Goal: Task Accomplishment & Management: Manage account settings

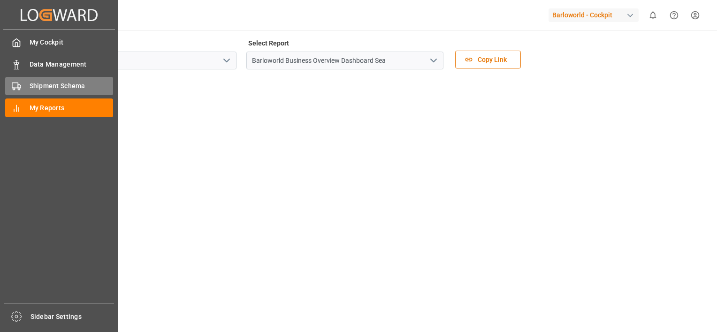
click at [50, 86] on span "Shipment Schema" at bounding box center [72, 86] width 84 height 10
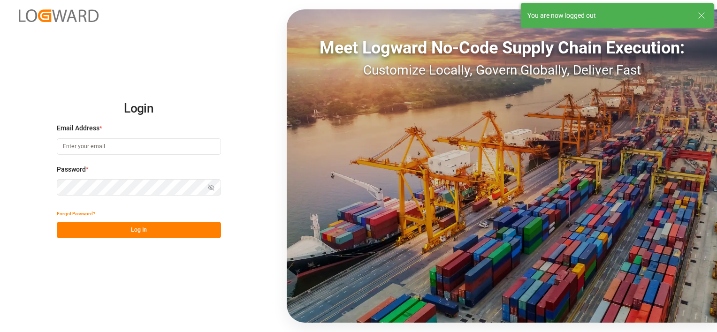
type input "[PERSON_NAME][EMAIL_ADDRESS][DOMAIN_NAME]"
click at [141, 234] on button "Log In" at bounding box center [139, 230] width 164 height 16
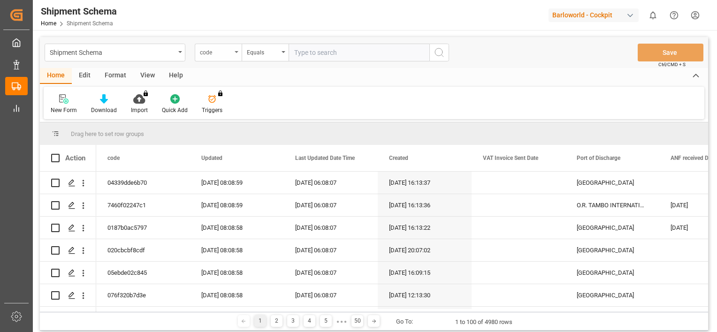
click at [237, 51] on icon "open menu" at bounding box center [237, 52] width 4 height 2
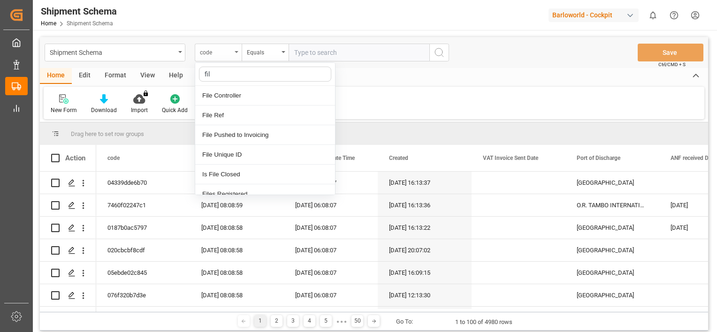
type input "fi"
click at [210, 117] on div "File Ref" at bounding box center [265, 116] width 140 height 20
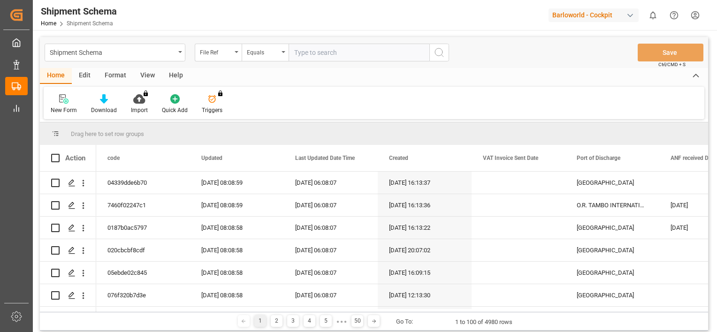
click at [341, 52] on input "text" at bounding box center [359, 53] width 141 height 18
type input "25080481292"
click at [434, 49] on icon "search button" at bounding box center [439, 52] width 11 height 11
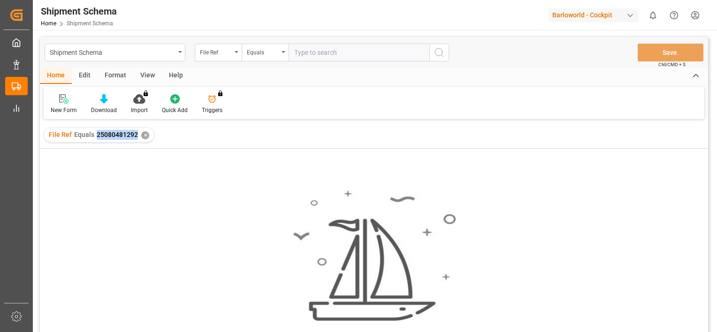
drag, startPoint x: 94, startPoint y: 137, endPoint x: 135, endPoint y: 137, distance: 40.8
click at [135, 137] on div "File Ref Equals 25080481292" at bounding box center [93, 135] width 89 height 10
copy span "25080481292"
click at [144, 134] on div "✕" at bounding box center [145, 135] width 8 height 8
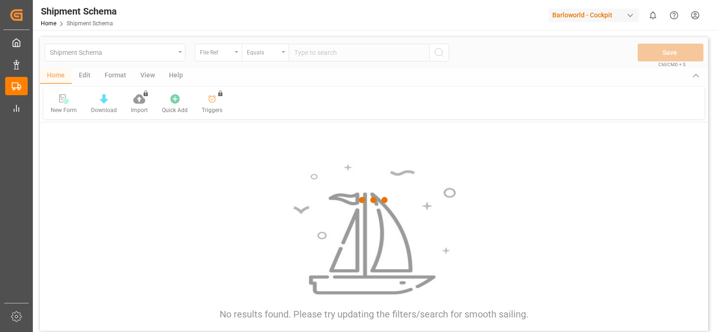
click at [237, 51] on div at bounding box center [374, 200] width 668 height 327
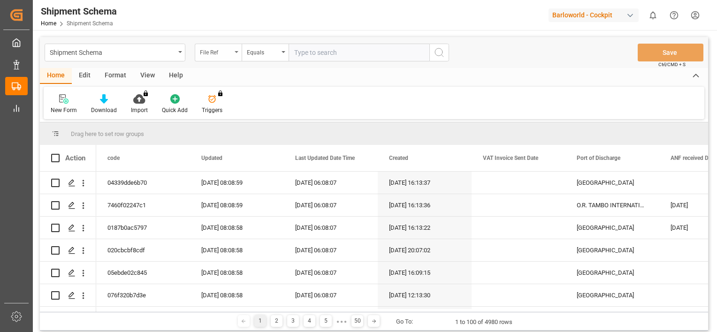
click at [237, 52] on icon "open menu" at bounding box center [237, 52] width 4 height 2
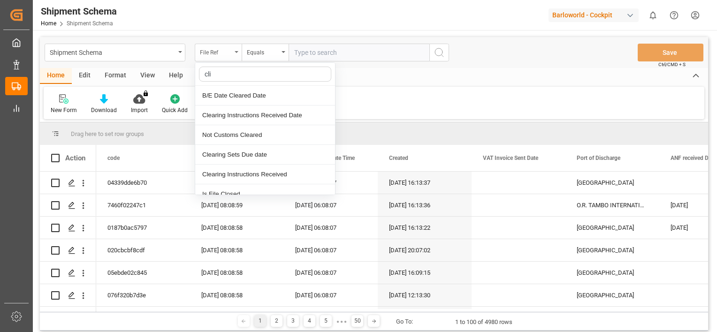
type input "clie"
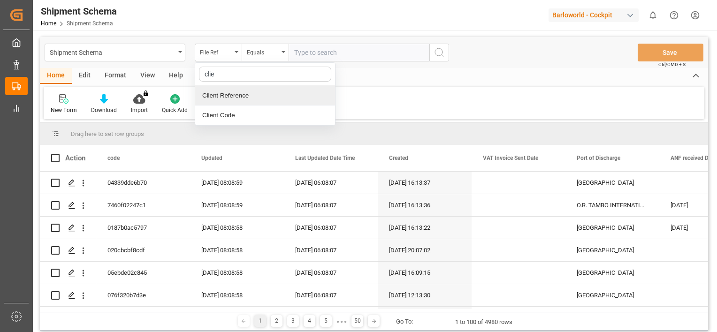
click at [225, 96] on div "Client Reference" at bounding box center [265, 96] width 140 height 20
click at [317, 54] on input "text" at bounding box center [359, 53] width 141 height 18
paste input "25080481292"
type input "25080481292"
click at [436, 51] on icon "search button" at bounding box center [439, 52] width 11 height 11
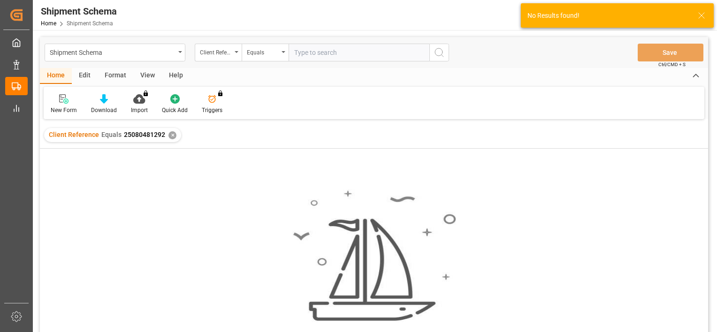
click at [170, 133] on div "✕" at bounding box center [172, 135] width 8 height 8
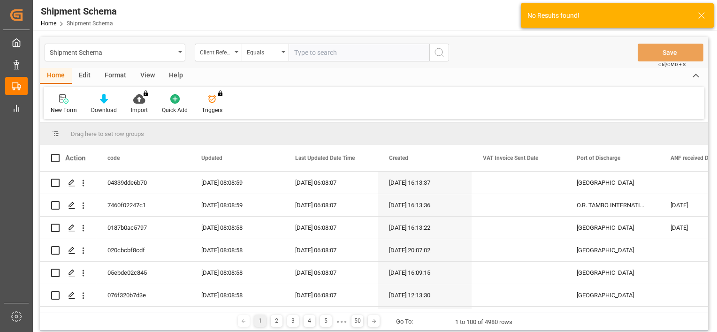
click at [235, 51] on icon "open menu" at bounding box center [237, 52] width 4 height 2
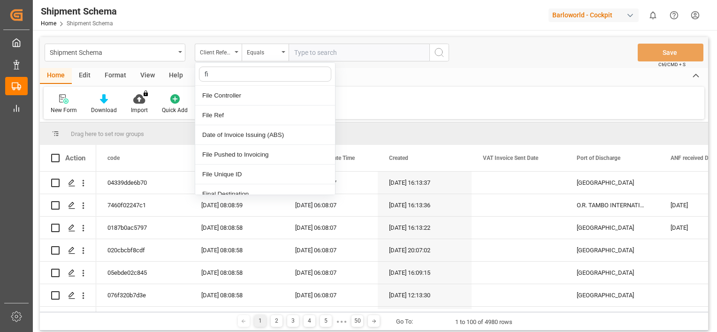
type input "fil"
click at [227, 114] on div "File Ref" at bounding box center [265, 116] width 140 height 20
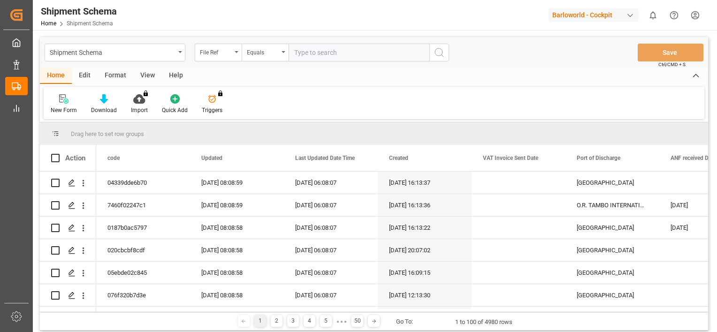
click at [338, 57] on input "text" at bounding box center [359, 53] width 141 height 18
drag, startPoint x: 340, startPoint y: 53, endPoint x: 198, endPoint y: 53, distance: 142.2
click at [182, 52] on div "Shipment Schema File Ref Equals 4000227410" at bounding box center [247, 53] width 404 height 18
type input "4000227410"
click at [436, 51] on icon "search button" at bounding box center [439, 52] width 11 height 11
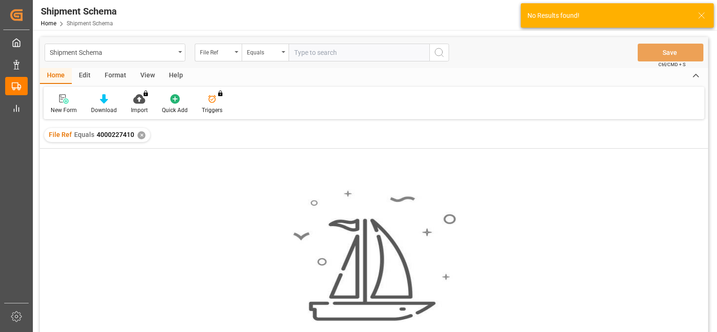
click at [137, 139] on div "File Ref Equals 4000227410 ✕" at bounding box center [97, 135] width 106 height 14
click at [137, 136] on div "✕" at bounding box center [141, 135] width 8 height 8
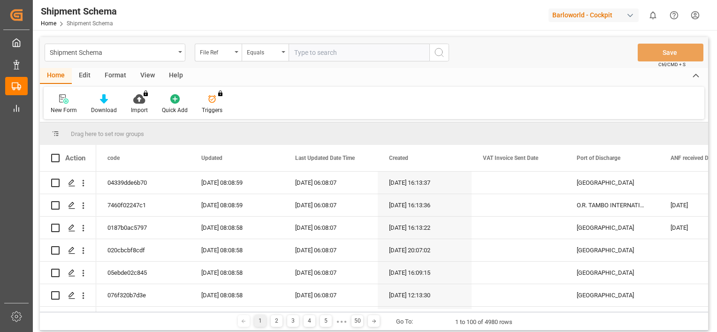
click at [236, 53] on div "File Ref" at bounding box center [218, 53] width 47 height 18
type input "clie"
click at [221, 91] on div "Client Reference" at bounding box center [265, 96] width 140 height 20
click at [335, 55] on input "text" at bounding box center [359, 53] width 141 height 18
paste input "4000227410"
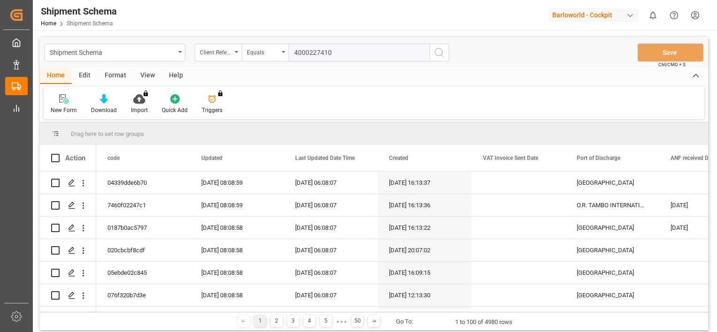
type input "4000227410"
click at [442, 55] on icon "search button" at bounding box center [439, 52] width 11 height 11
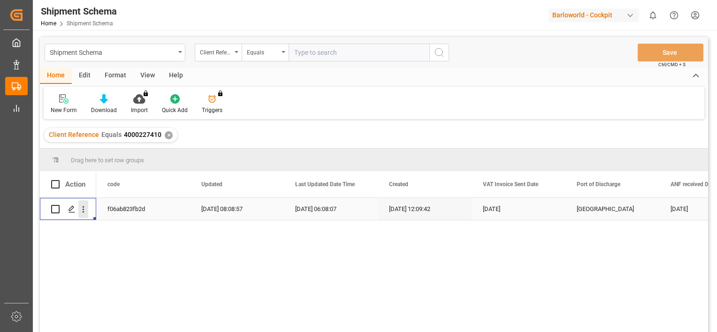
click at [80, 208] on icon "open menu" at bounding box center [83, 210] width 10 height 10
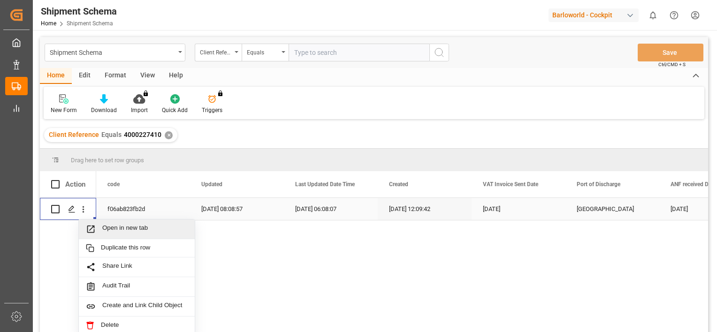
click at [111, 228] on span "Open in new tab" at bounding box center [144, 229] width 85 height 10
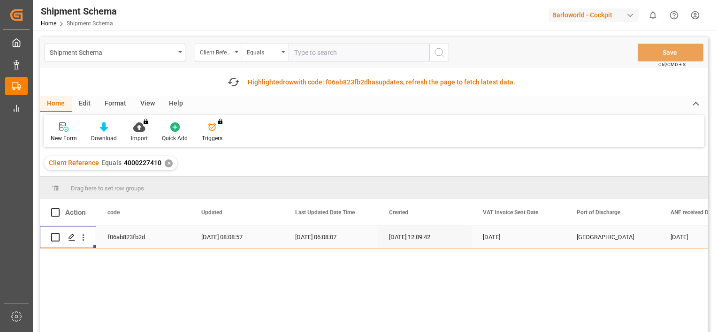
click at [328, 57] on input "text" at bounding box center [359, 53] width 141 height 18
drag, startPoint x: 347, startPoint y: 53, endPoint x: 250, endPoint y: 51, distance: 97.6
click at [250, 51] on div "Client Reference Equals 4000227411" at bounding box center [322, 53] width 254 height 18
type input "4000227411"
click at [165, 162] on div "✕" at bounding box center [169, 164] width 8 height 8
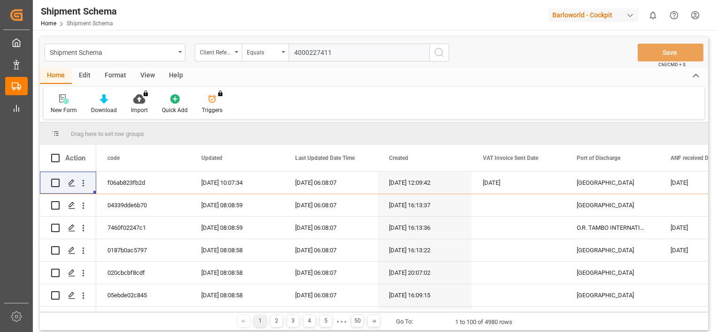
click at [445, 53] on button "search button" at bounding box center [439, 53] width 20 height 18
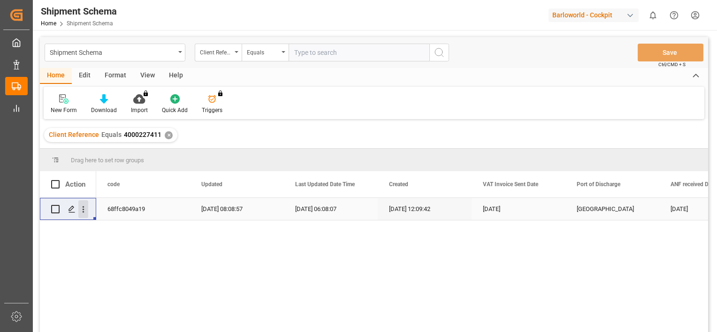
click at [81, 206] on icon "open menu" at bounding box center [83, 210] width 10 height 10
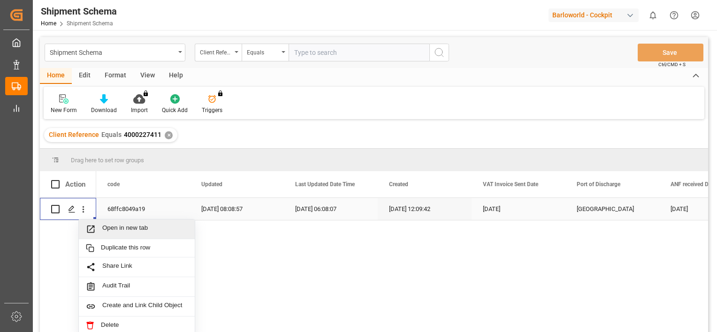
click at [129, 227] on span "Open in new tab" at bounding box center [144, 229] width 85 height 10
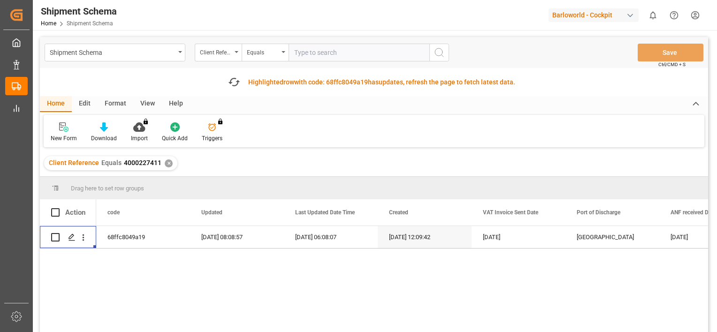
click at [167, 161] on div "✕" at bounding box center [169, 164] width 8 height 8
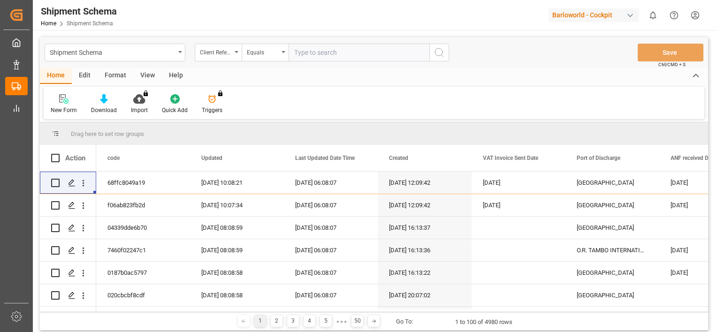
click at [315, 55] on input "text" at bounding box center [359, 53] width 141 height 18
type input "4000227568"
click at [437, 55] on icon "search button" at bounding box center [439, 52] width 11 height 11
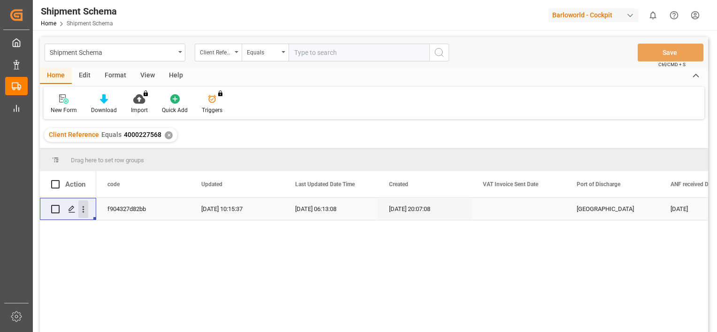
click at [86, 210] on icon "open menu" at bounding box center [83, 210] width 10 height 10
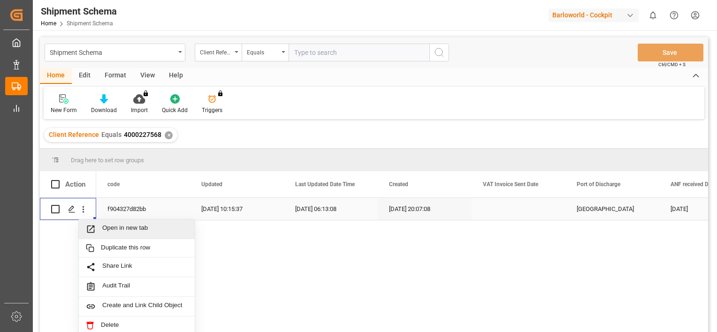
click at [118, 226] on span "Open in new tab" at bounding box center [144, 229] width 85 height 10
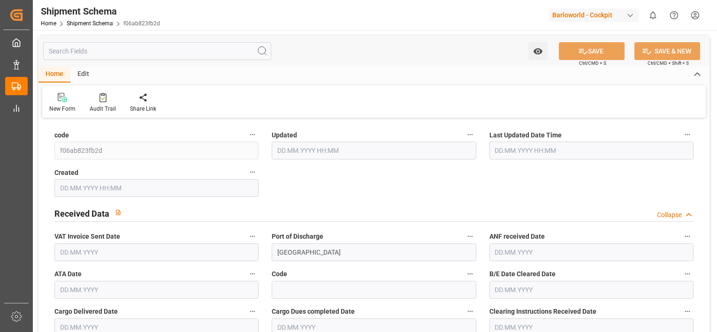
type input "9214898"
type input "36"
type input "1"
type input "2025"
type input "9280"
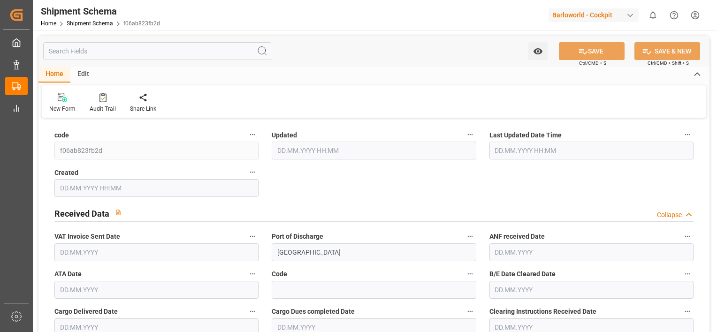
type input "9280"
type input "1"
type input "0"
type input "1"
type input "0"
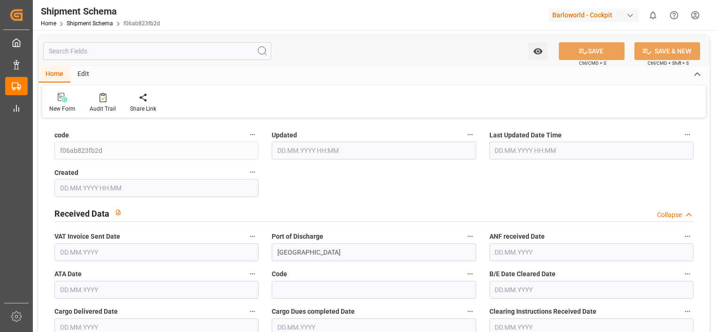
type input "230827.05"
type input "0"
type input "03.09.2025 06:08"
type input "16.07.2025 10:09"
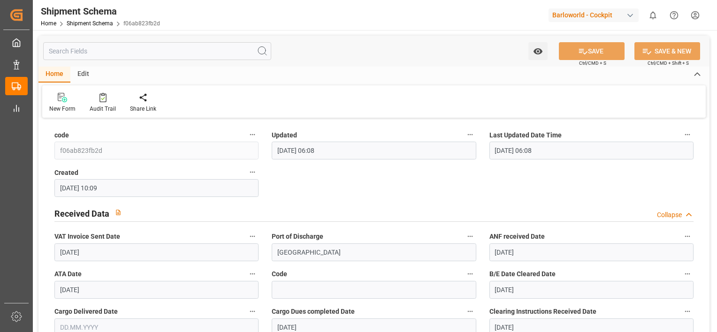
type input "[DATE]"
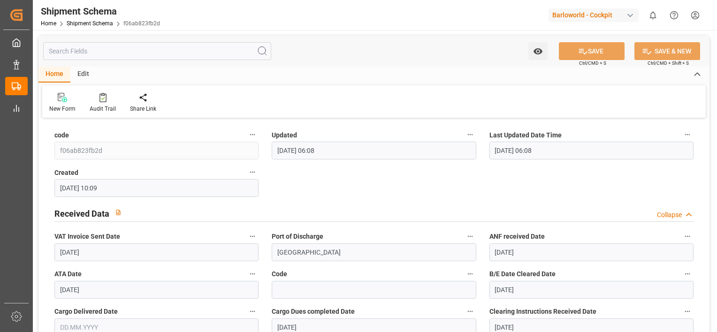
type input "30.07.2025"
type input "[DATE]"
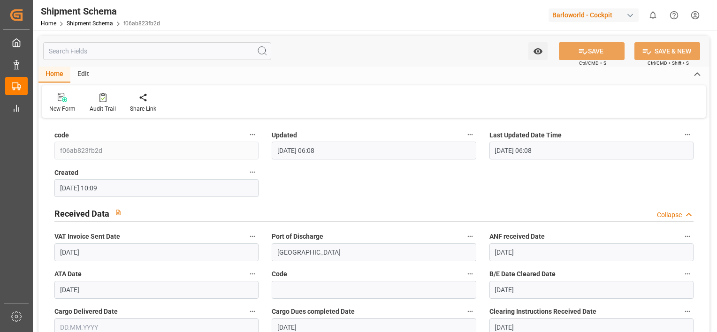
type input "[DATE]"
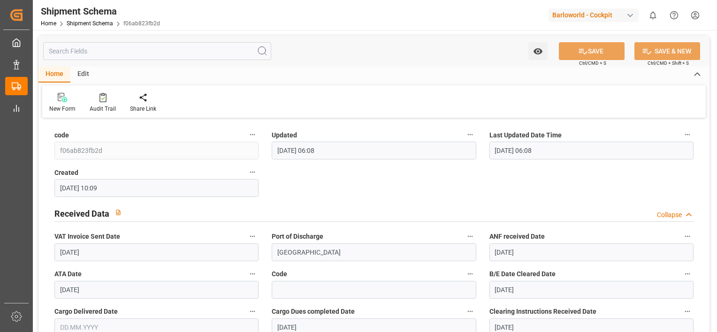
type input "[DATE]"
type input "23.07.2025"
type input "22.08.2025"
type input "23.07.2025"
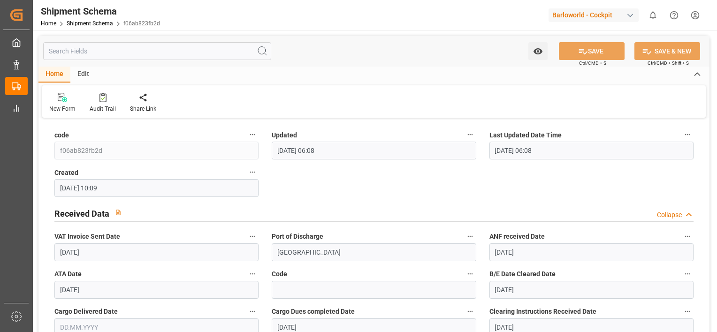
type input "16.07.2025 00:00"
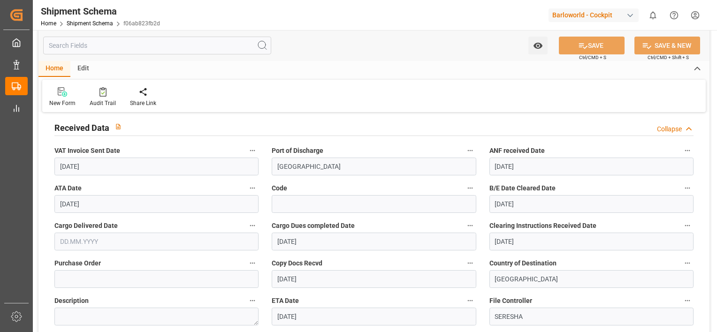
scroll to position [94, 0]
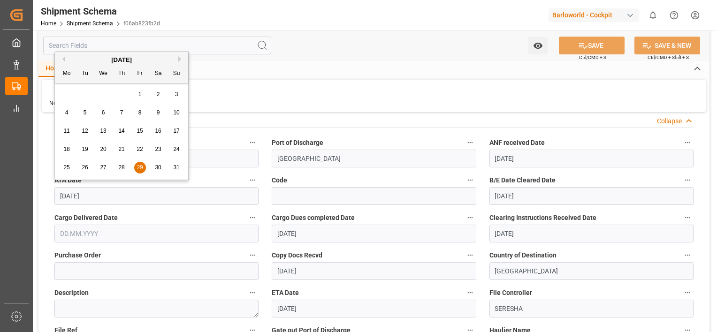
click at [124, 194] on input "[DATE]" at bounding box center [156, 196] width 204 height 18
drag, startPoint x: 120, startPoint y: 195, endPoint x: 14, endPoint y: 195, distance: 106.5
click at [14, 195] on div "Created by potrace 1.15, written by Peter Selinger 2001-2017 Created by potrace…" at bounding box center [358, 166] width 717 height 332
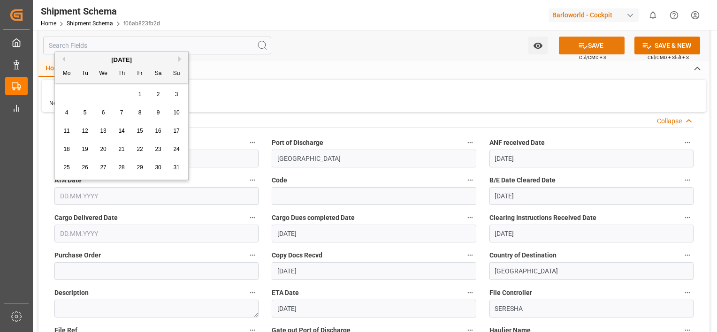
click at [596, 41] on button "SAVE" at bounding box center [592, 46] width 66 height 18
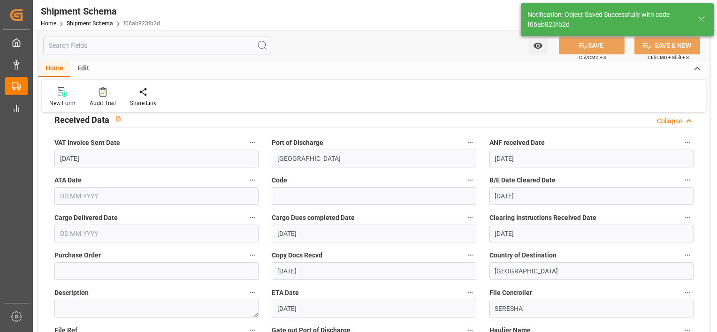
type input "September"
type input "03.09.2025 08:07"
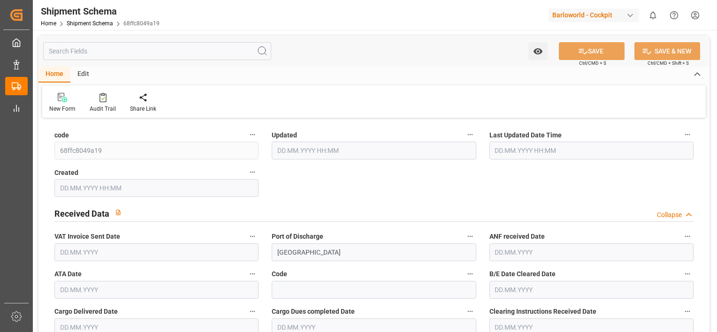
type input "9214898"
type input "36"
type input "1"
type input "2025"
type input "8080"
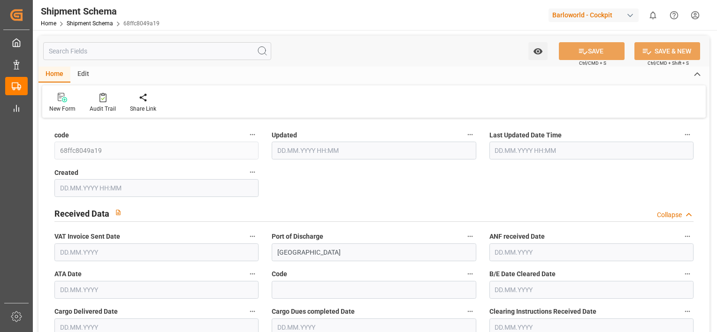
type input "8080"
type input "1"
type input "0"
type input "1"
type input "0"
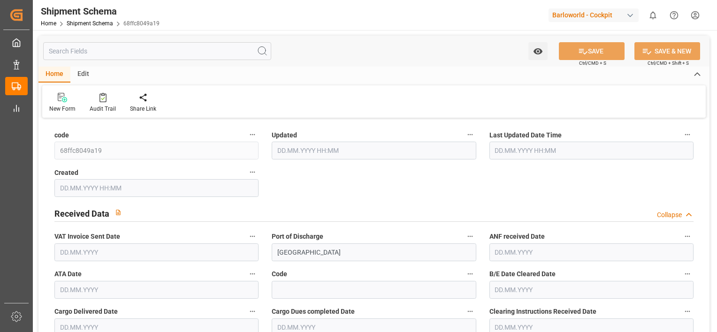
type input "230827.05"
type input "0"
type input "03.09.2025 06:08"
type input "16.07.2025 10:09"
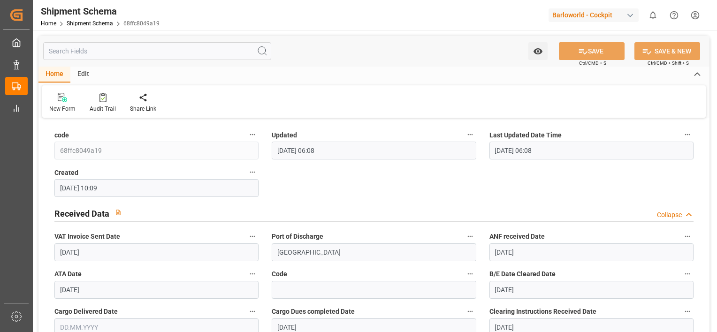
type input "[DATE]"
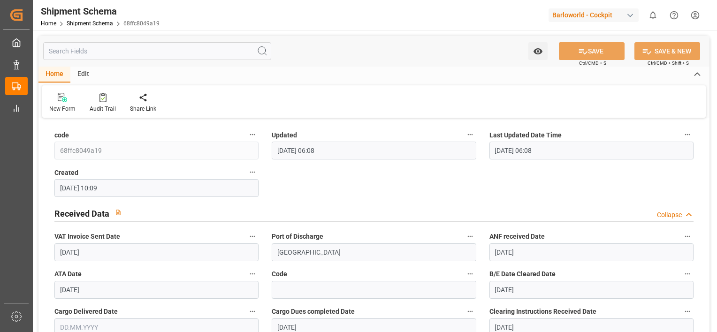
type input "30.07.2025"
type input "[DATE]"
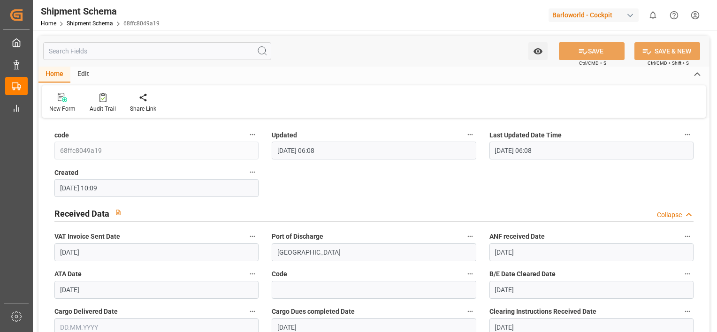
type input "[DATE]"
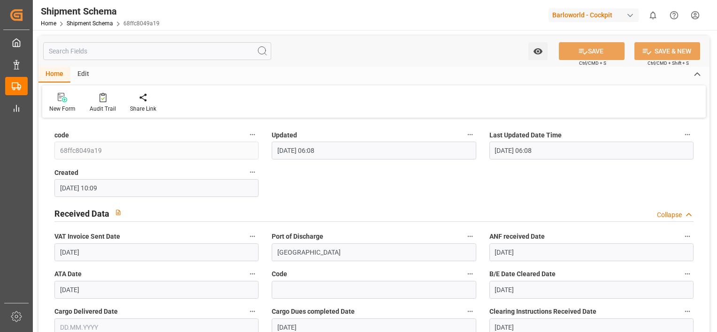
type input "[DATE]"
type input "23.07.2025"
type input "22.08.2025"
type input "23.07.2025"
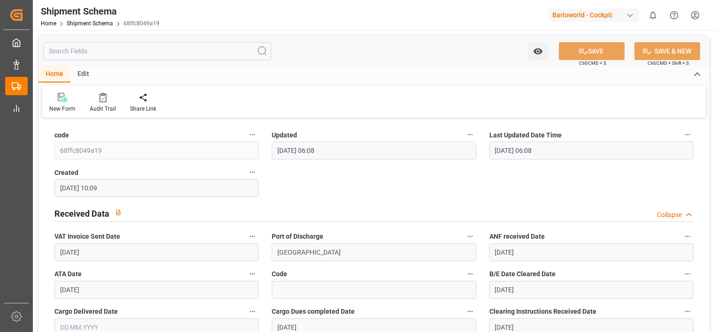
type input "16.07.2025 00:00"
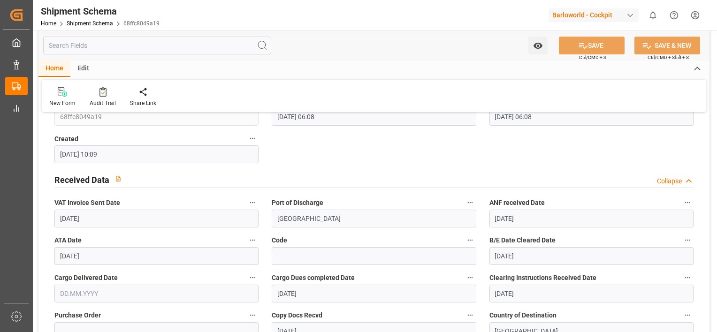
scroll to position [47, 0]
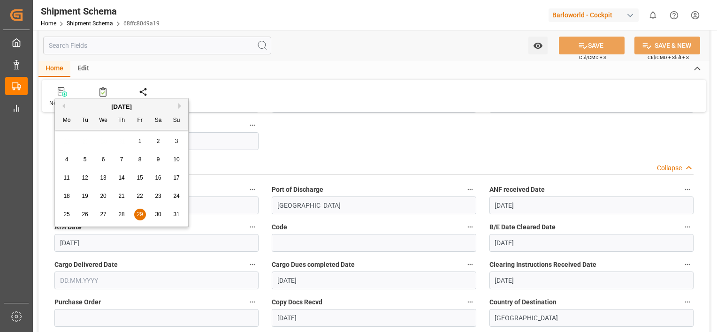
drag, startPoint x: 113, startPoint y: 240, endPoint x: -2, endPoint y: 241, distance: 114.5
click at [0, 241] on html "Created by potrace 1.15, written by Peter Selinger 2001-2017 Created by potrace…" at bounding box center [358, 166] width 717 height 332
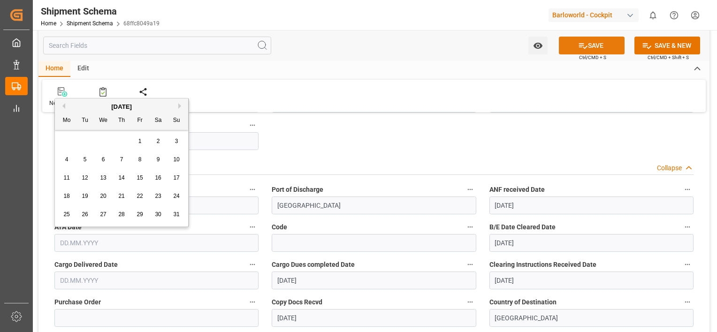
click at [606, 43] on button "SAVE" at bounding box center [592, 46] width 66 height 18
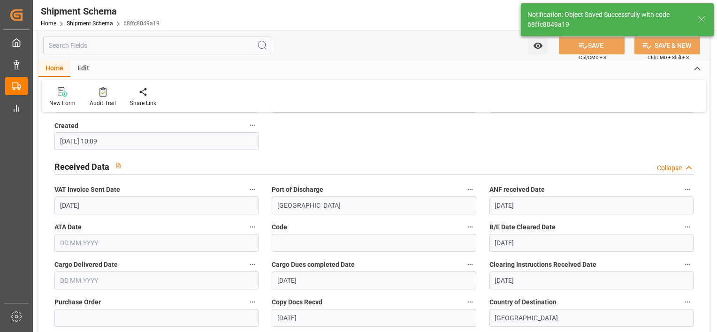
type input "September"
type input "03.09.2025 08:08"
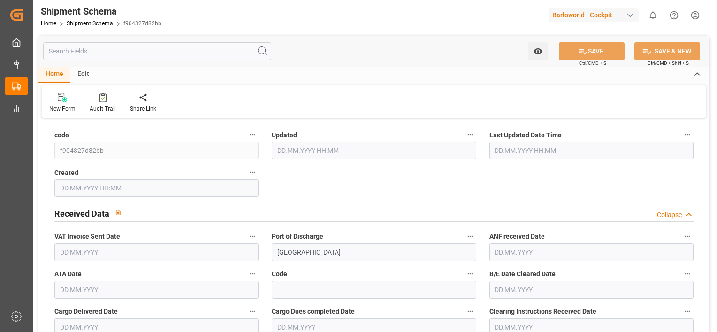
type input "9252228"
type input "36"
type input "1"
type input "2025"
type input "0"
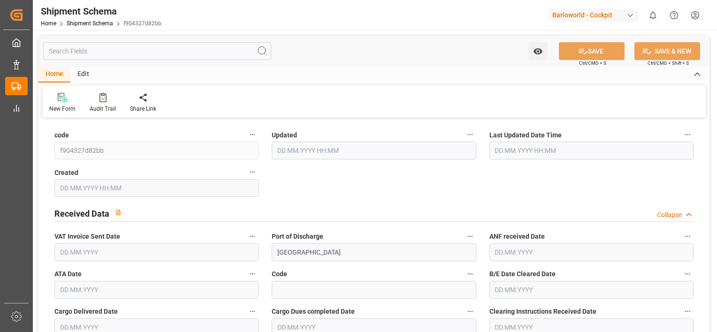
type input "0"
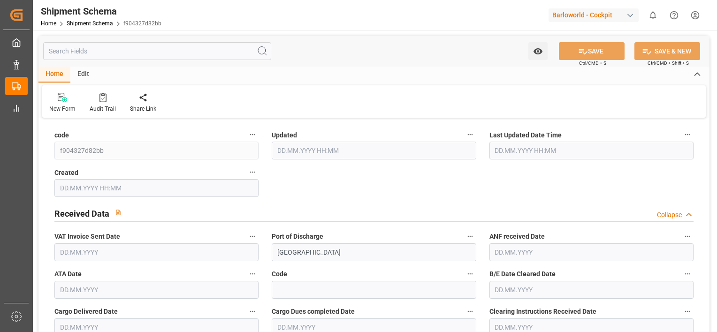
type input "0"
type input "02.09.2025 08:15"
type input "28.08.2025 06:13"
type input "30.06.2025 18:07"
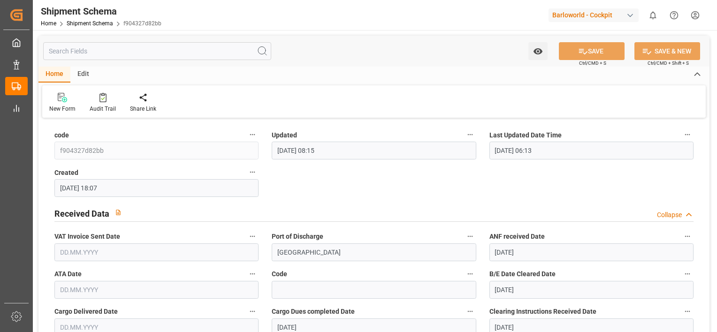
type input "[DATE]"
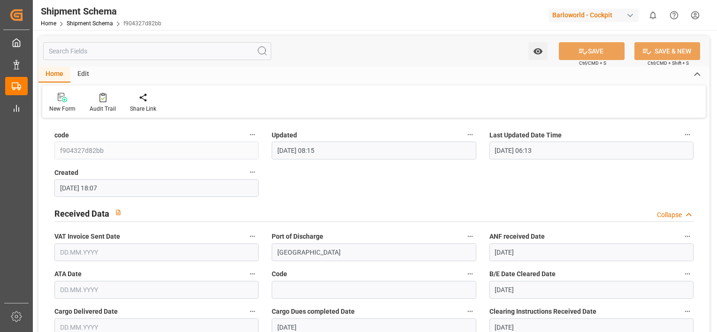
type input "27.07.2025"
type input "04.09.2025"
type input "[DATE]"
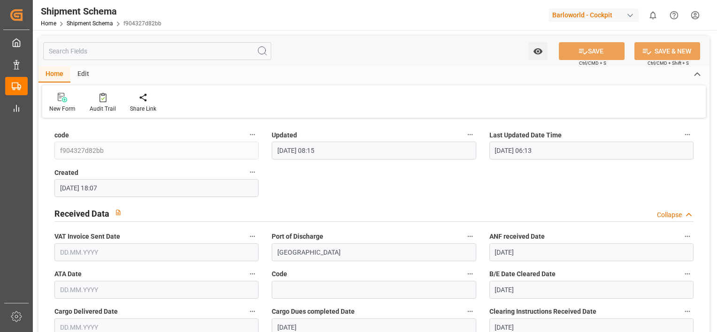
type input "04.09.2025"
type input "30.06.2025 00:00"
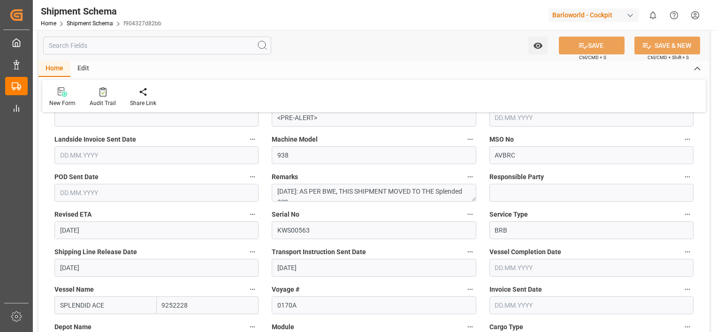
scroll to position [375, 0]
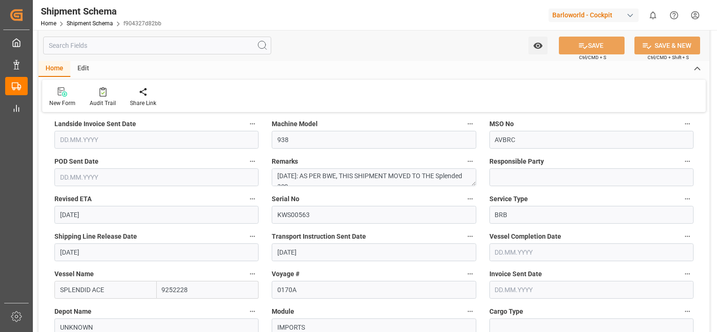
click at [516, 288] on input "text" at bounding box center [591, 290] width 204 height 18
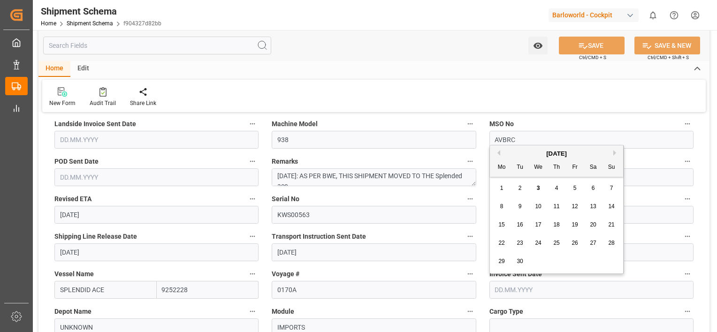
click at [518, 186] on span "2" at bounding box center [519, 188] width 3 height 7
type input "[DATE]"
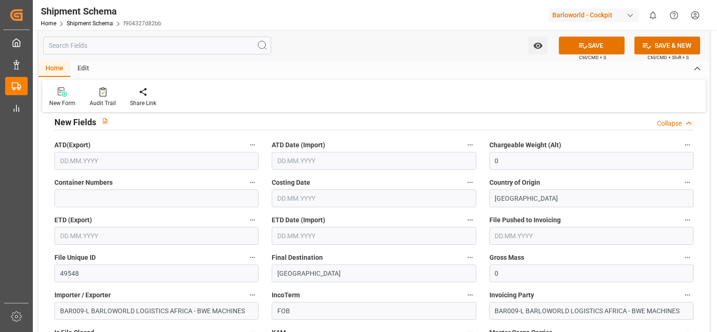
scroll to position [1408, 0]
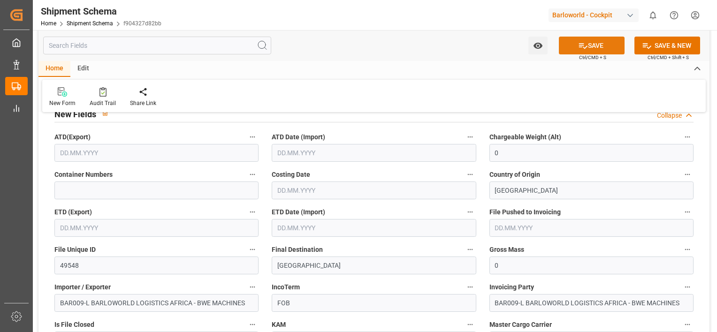
click at [604, 48] on button "SAVE" at bounding box center [592, 46] width 66 height 18
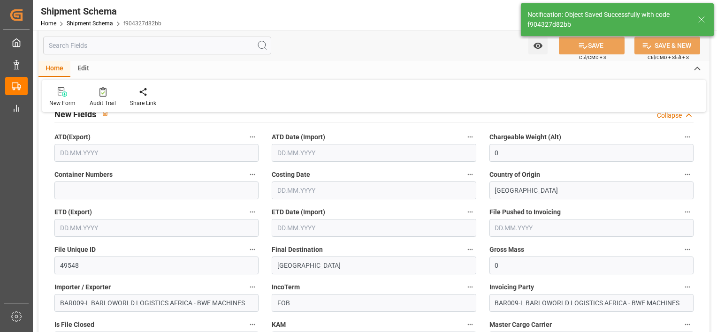
type input "03.09.2025 08:13"
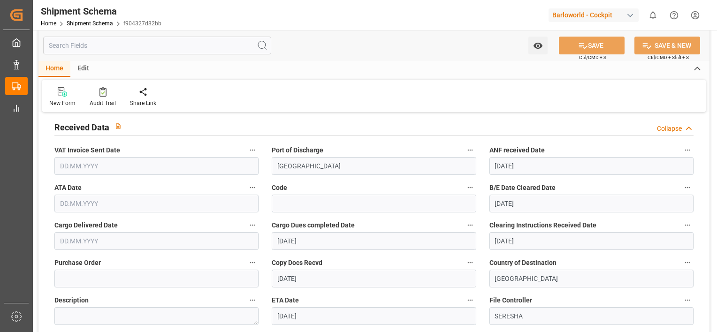
scroll to position [94, 0]
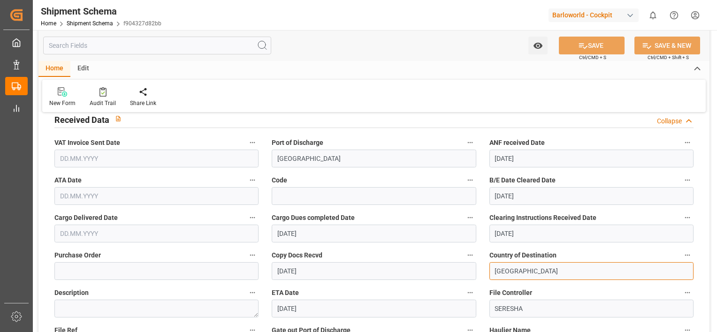
click at [572, 270] on input "SOUTH AFRICA" at bounding box center [591, 271] width 204 height 18
drag, startPoint x: 587, startPoint y: 269, endPoint x: 404, endPoint y: 269, distance: 183.0
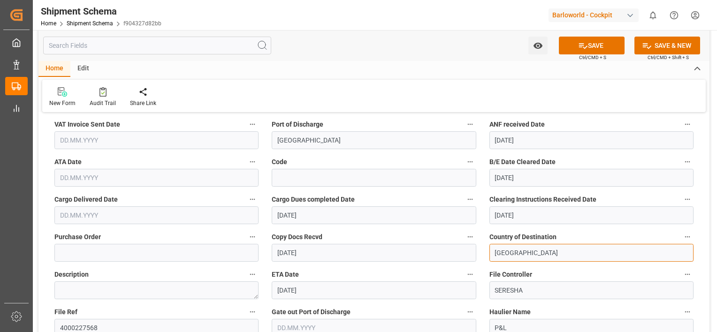
scroll to position [141, 0]
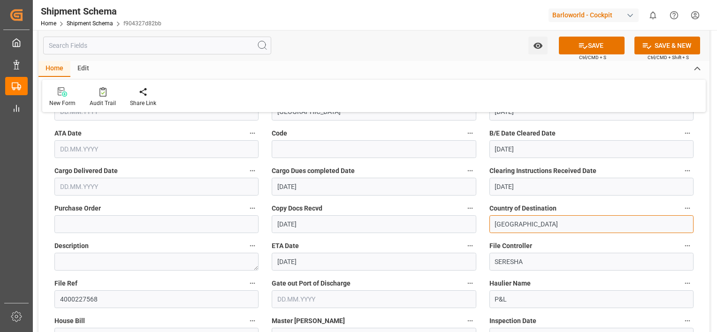
drag, startPoint x: 499, startPoint y: 224, endPoint x: 465, endPoint y: 223, distance: 34.3
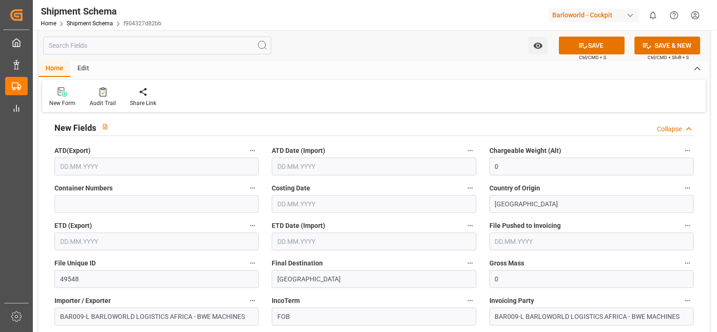
scroll to position [1408, 0]
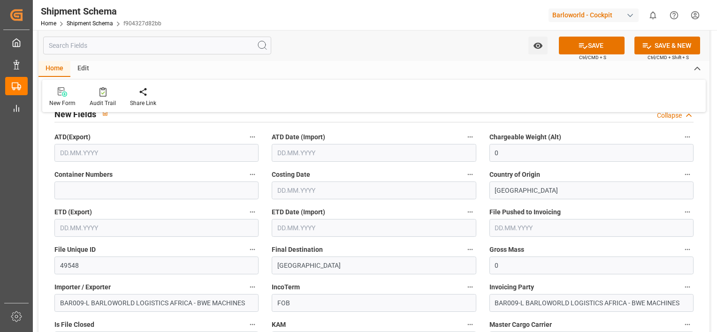
type input "Malawi"
drag, startPoint x: 332, startPoint y: 263, endPoint x: 221, endPoint y: 263, distance: 110.7
type input "v"
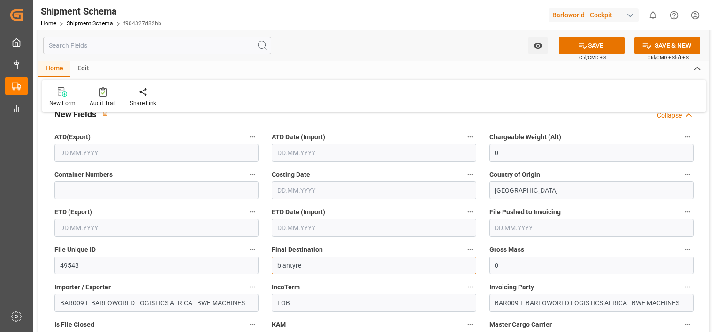
drag, startPoint x: 281, startPoint y: 262, endPoint x: 254, endPoint y: 262, distance: 26.3
type input "Blantyre"
click at [586, 41] on button "SAVE" at bounding box center [592, 46] width 66 height 18
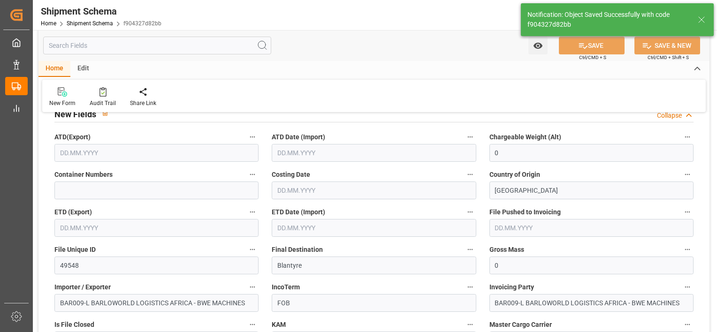
type input "03.09.2025 08:16"
